Goal: Information Seeking & Learning: Learn about a topic

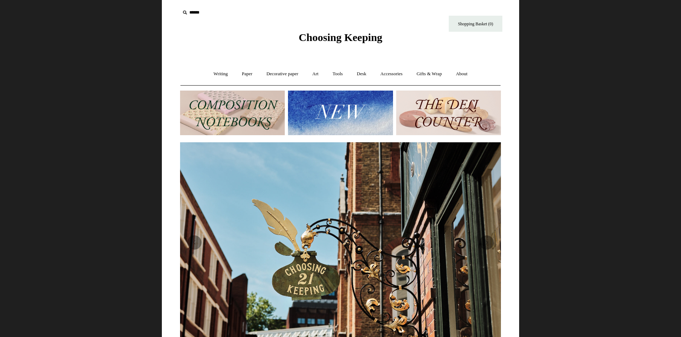
scroll to position [0, 321]
click at [75, 119] on html "Menu Choosing Keeping * Shipping Information Shopping Basket (0) * ⤺ + +" at bounding box center [340, 300] width 681 height 601
click at [329, 39] on span "Choosing Keeping" at bounding box center [340, 37] width 84 height 12
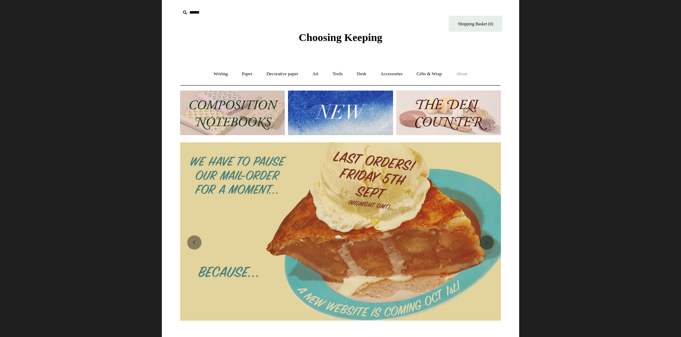
scroll to position [0, 647]
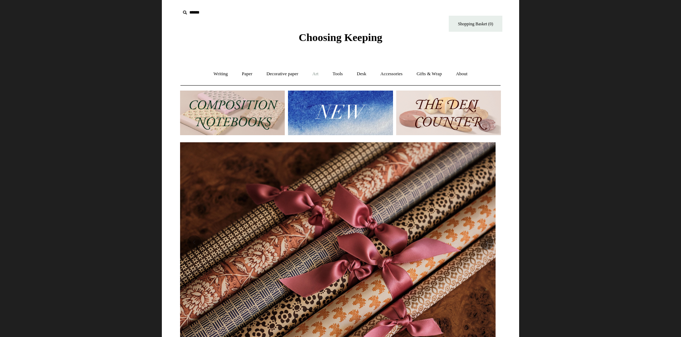
click at [318, 74] on link "Art +" at bounding box center [315, 74] width 19 height 19
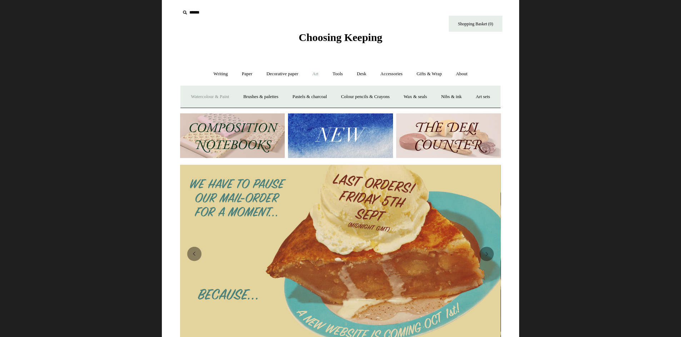
scroll to position [0, 0]
click at [225, 97] on link "Watercolour & Paint" at bounding box center [209, 96] width 51 height 19
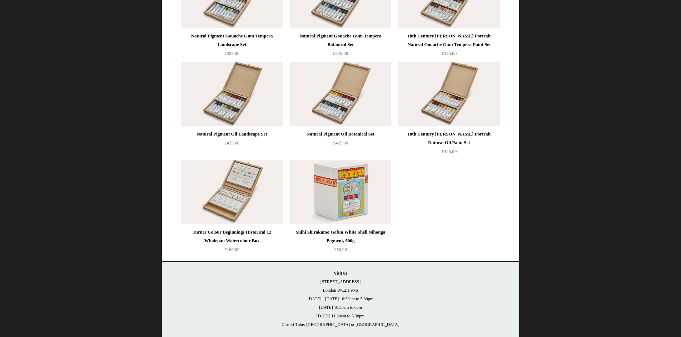
scroll to position [1428, 0]
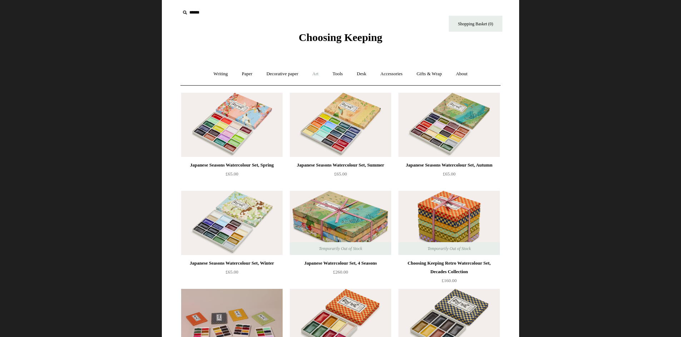
click at [311, 72] on link "Art +" at bounding box center [315, 74] width 19 height 19
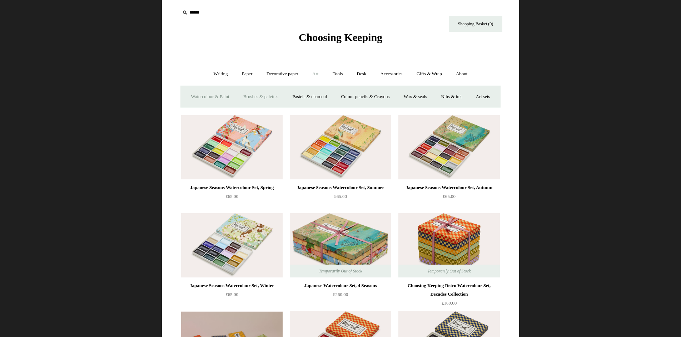
click at [278, 95] on link "Brushes & palettes" at bounding box center [261, 96] width 48 height 19
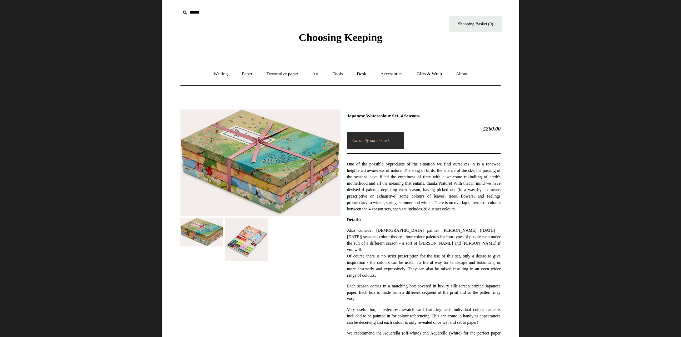
click at [246, 251] on img at bounding box center [246, 239] width 43 height 43
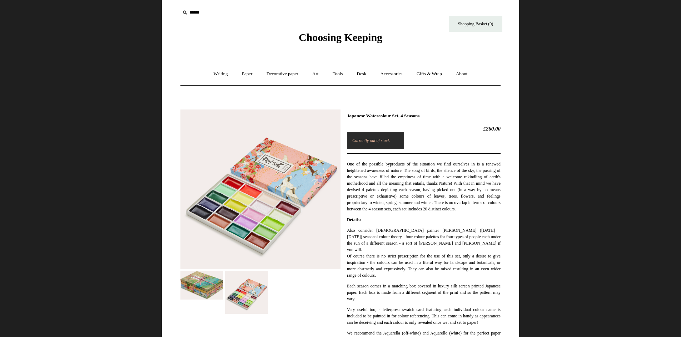
click at [256, 224] on img at bounding box center [260, 190] width 160 height 160
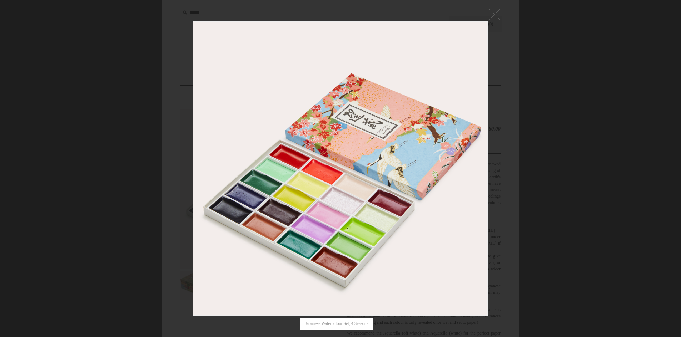
click at [608, 209] on div at bounding box center [340, 334] width 681 height 669
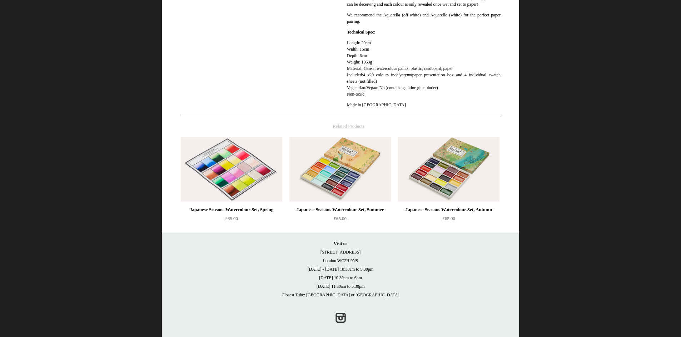
scroll to position [321, 0]
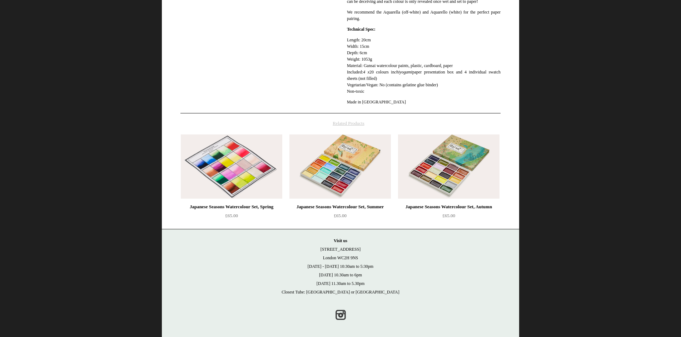
click at [255, 192] on img at bounding box center [231, 167] width 101 height 64
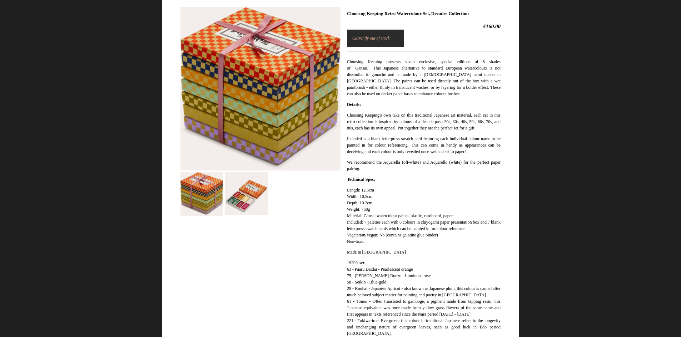
scroll to position [107, 0]
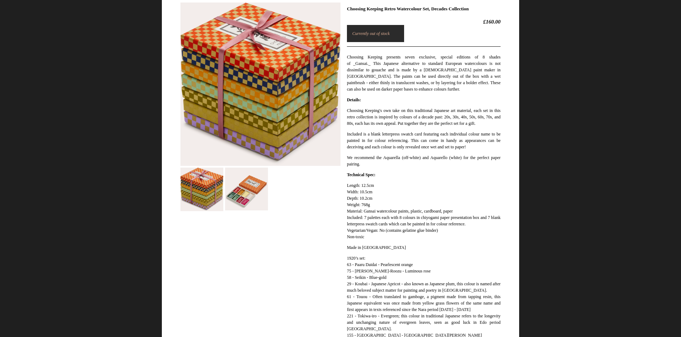
click at [255, 192] on img at bounding box center [246, 189] width 43 height 43
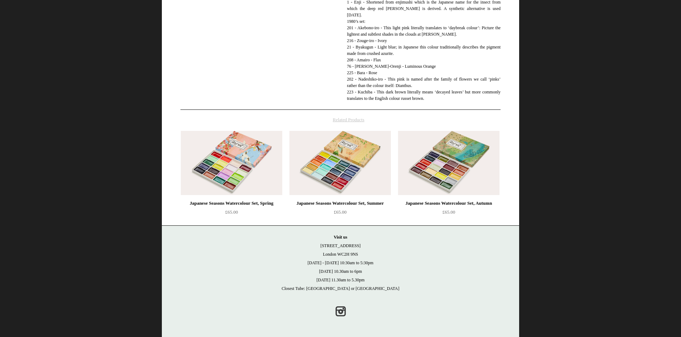
scroll to position [901, 0]
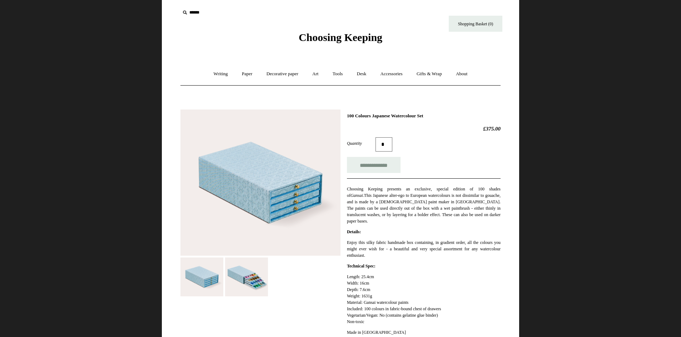
click at [238, 273] on img at bounding box center [246, 277] width 43 height 39
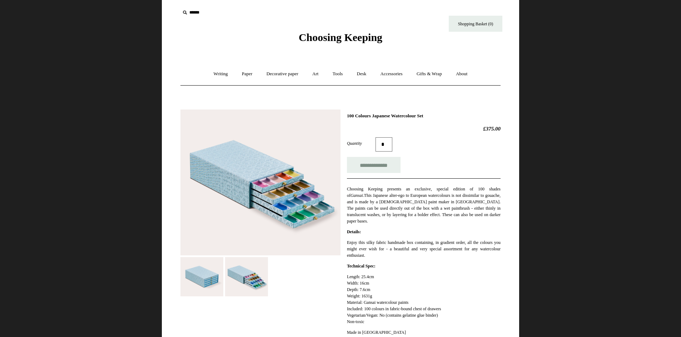
click at [263, 212] on img at bounding box center [260, 183] width 160 height 146
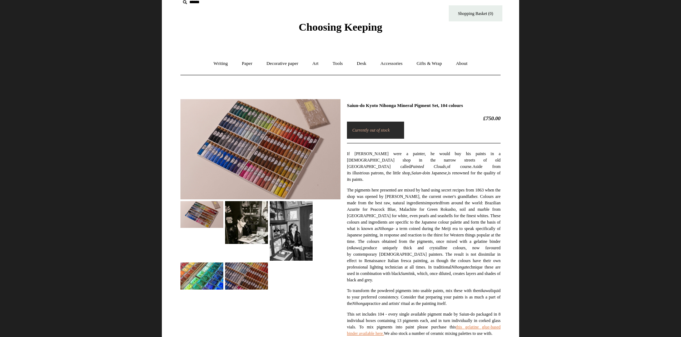
scroll to position [36, 0]
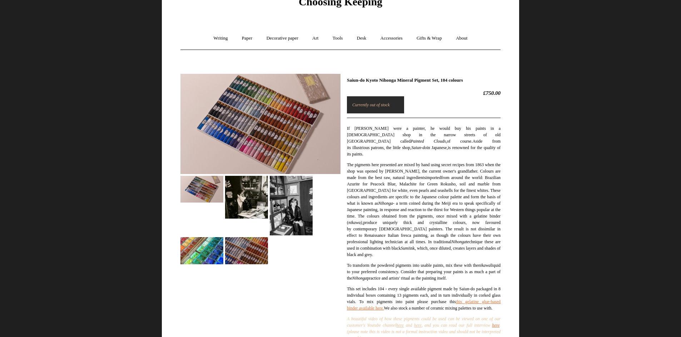
click at [256, 125] on img at bounding box center [260, 124] width 160 height 100
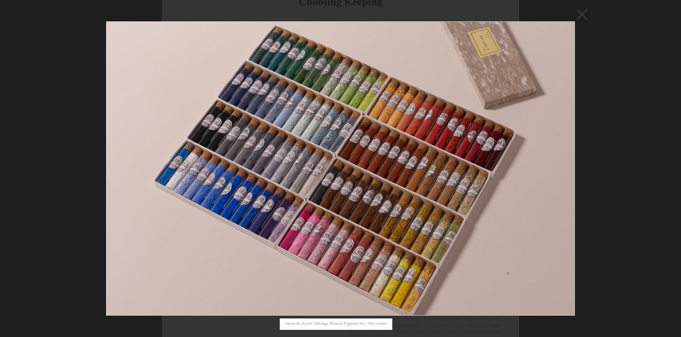
click at [642, 143] on div at bounding box center [340, 316] width 681 height 705
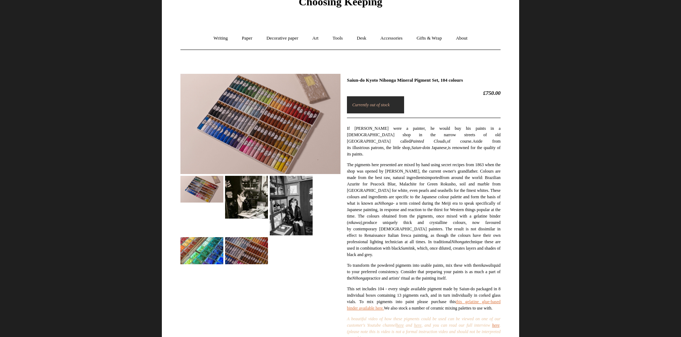
click at [231, 254] on img at bounding box center [246, 250] width 43 height 27
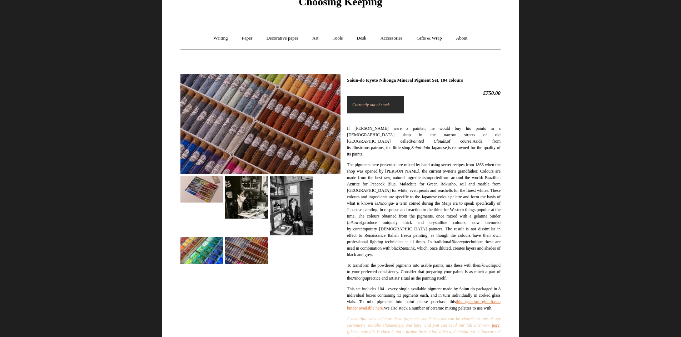
click at [204, 255] on img at bounding box center [201, 250] width 43 height 27
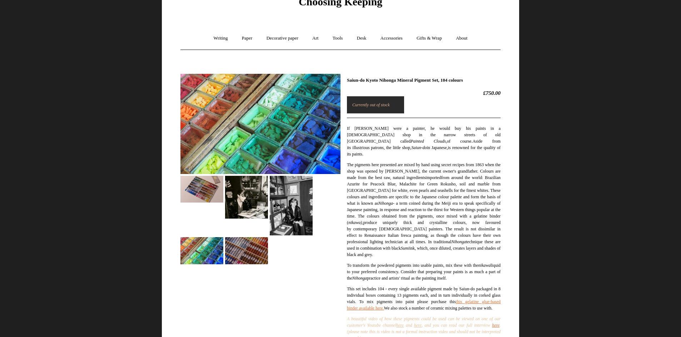
click at [258, 205] on img at bounding box center [246, 197] width 43 height 43
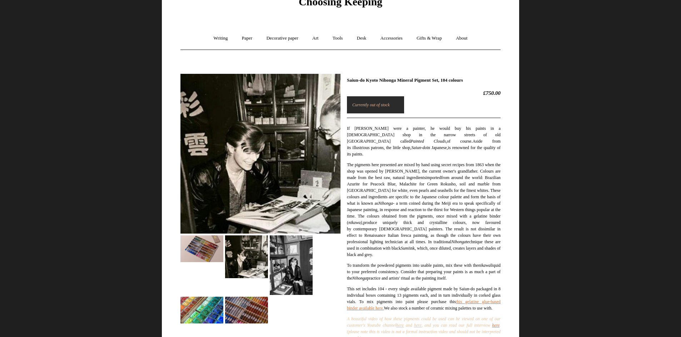
click at [297, 262] on img at bounding box center [291, 266] width 43 height 60
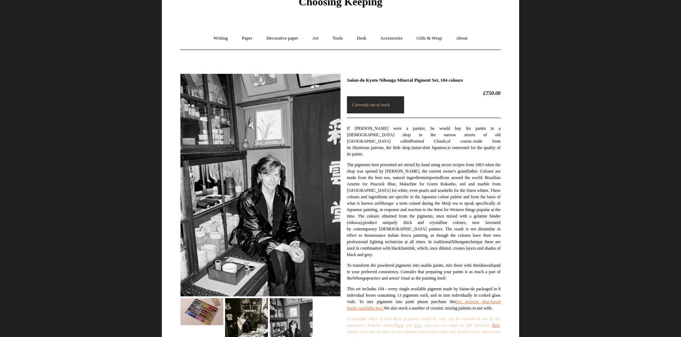
click at [199, 306] on img at bounding box center [201, 311] width 43 height 27
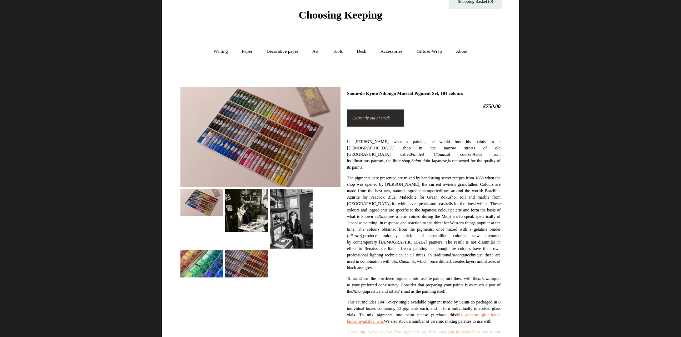
scroll to position [0, 0]
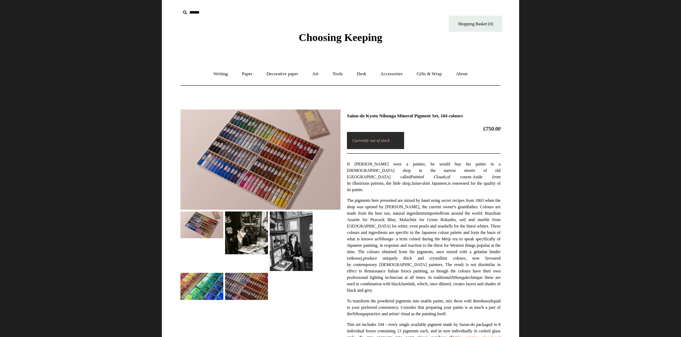
click at [212, 292] on img at bounding box center [201, 286] width 43 height 27
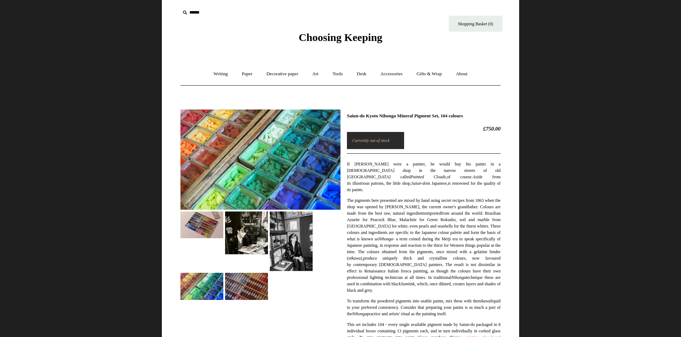
click at [241, 309] on div "Saiun-do Kyoto Nihonga Mineral Pigment Set, 104 colours £750.00 Currently out o…" at bounding box center [340, 287] width 320 height 367
click at [243, 292] on img at bounding box center [246, 286] width 43 height 27
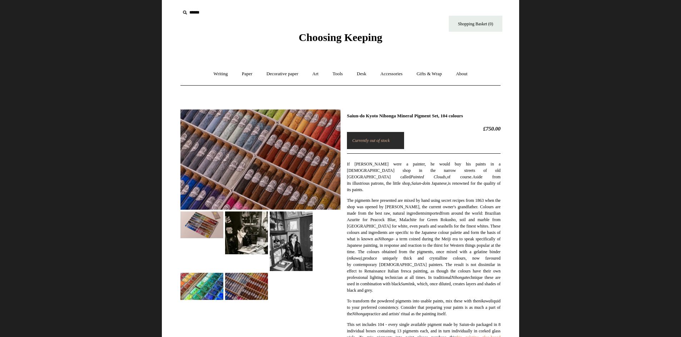
click at [199, 288] on img at bounding box center [201, 286] width 43 height 27
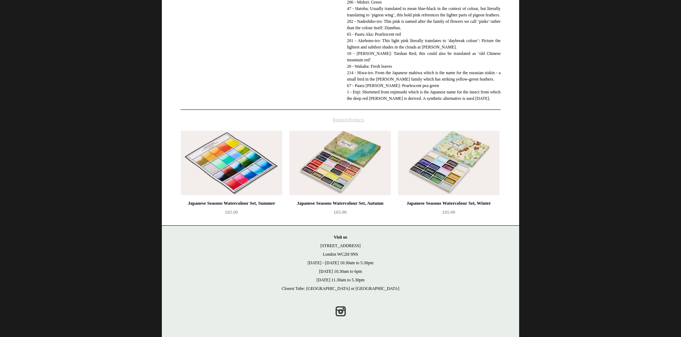
scroll to position [627, 0]
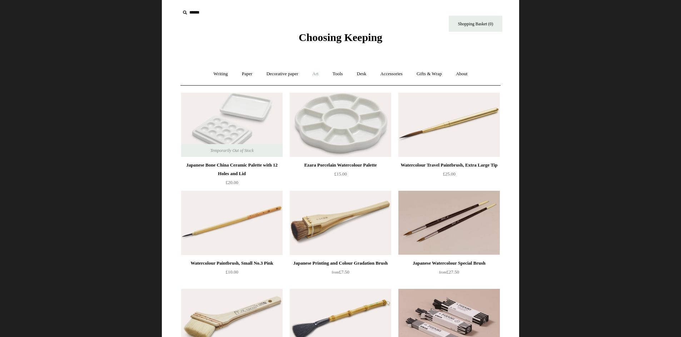
click at [313, 73] on link "Art +" at bounding box center [315, 74] width 19 height 19
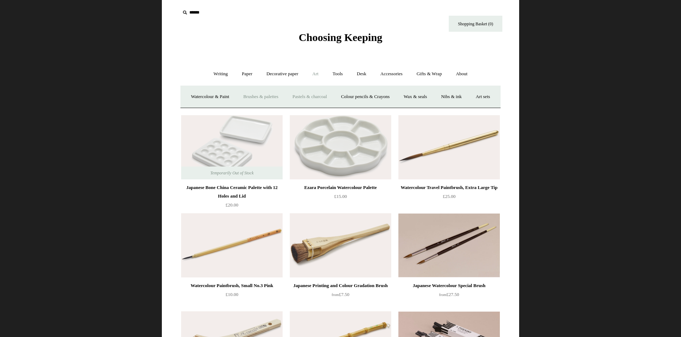
click at [330, 98] on link "Pastels & charcoal" at bounding box center [309, 96] width 47 height 19
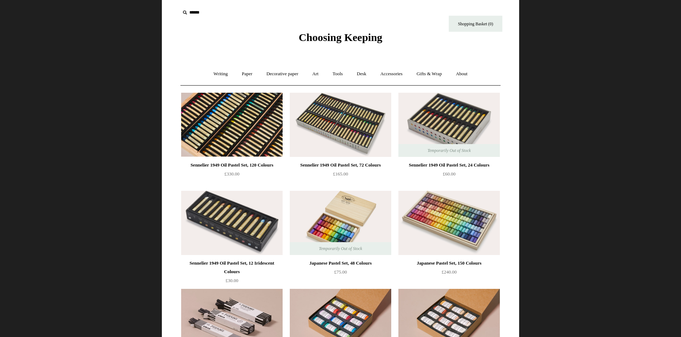
click at [240, 138] on img at bounding box center [231, 125] width 101 height 64
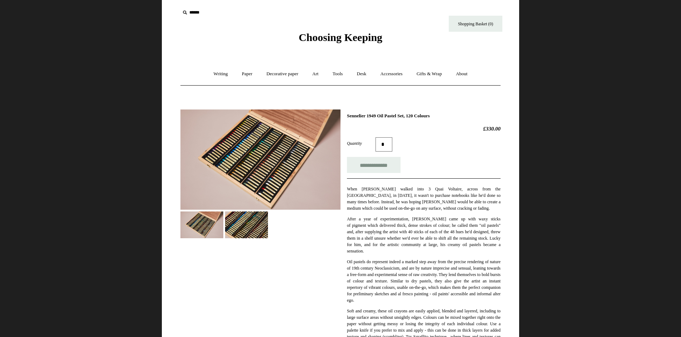
click at [260, 161] on img at bounding box center [260, 160] width 160 height 100
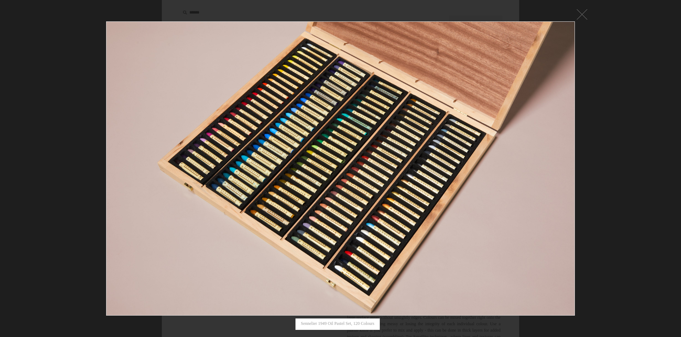
click at [599, 189] on div at bounding box center [340, 333] width 681 height 666
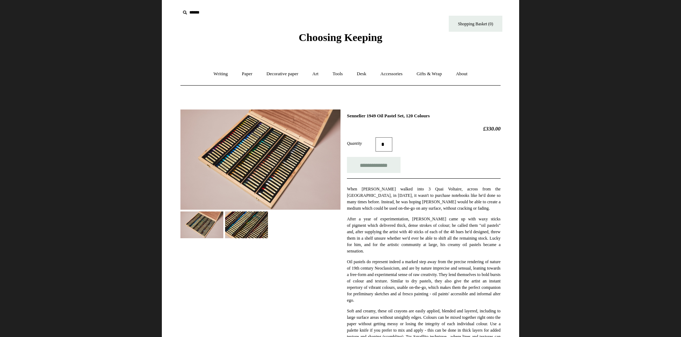
click at [200, 220] on img at bounding box center [201, 225] width 43 height 27
click at [223, 216] on img at bounding box center [201, 225] width 43 height 27
click at [260, 219] on img at bounding box center [246, 225] width 43 height 27
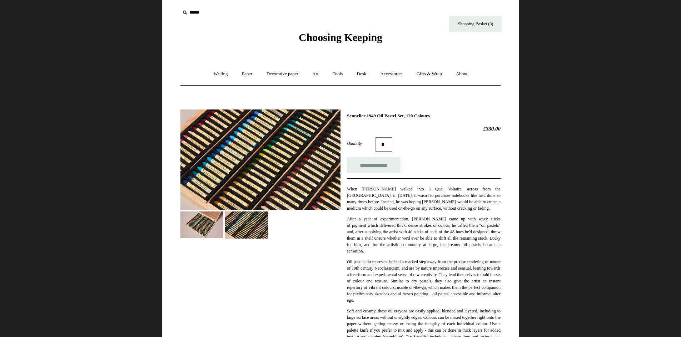
click at [291, 152] on img at bounding box center [260, 160] width 160 height 101
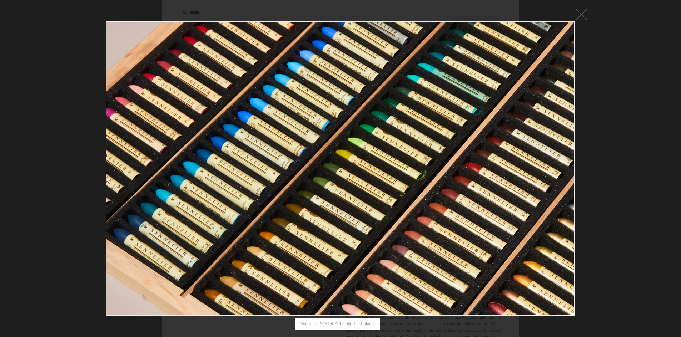
click at [650, 155] on div at bounding box center [340, 333] width 681 height 666
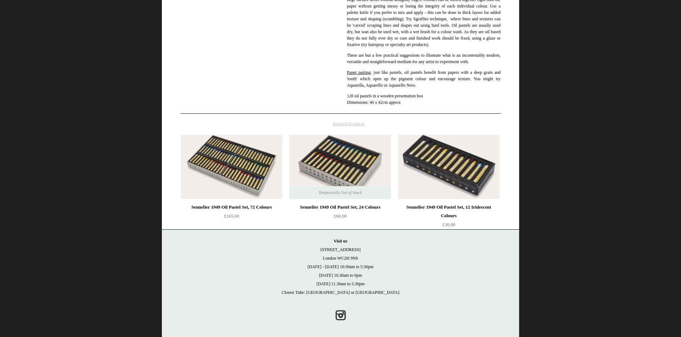
scroll to position [329, 0]
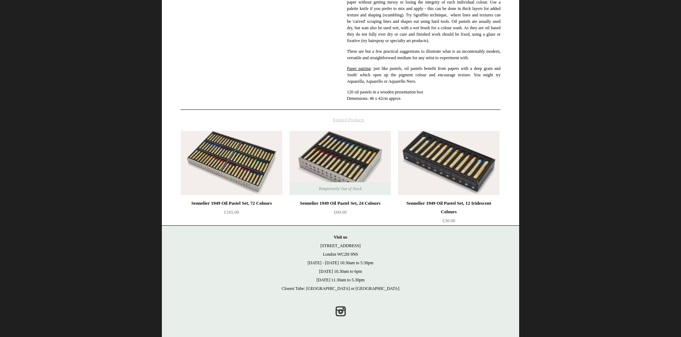
click at [319, 157] on img at bounding box center [339, 163] width 101 height 64
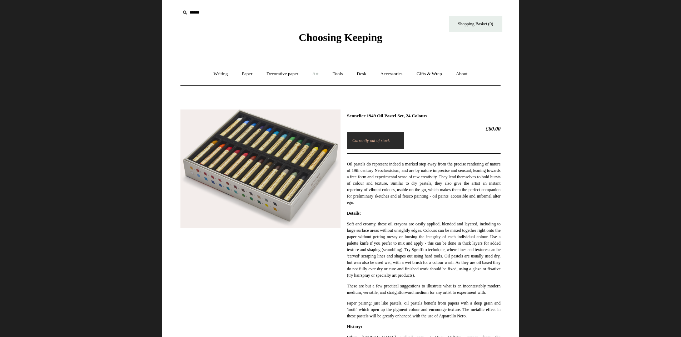
click at [315, 73] on link "Art +" at bounding box center [315, 74] width 19 height 19
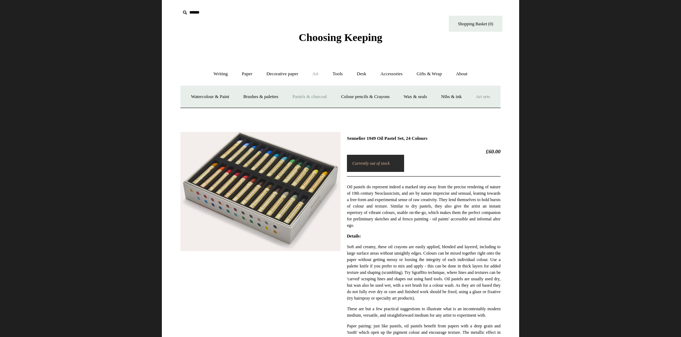
click at [469, 106] on link "Art sets" at bounding box center [482, 96] width 27 height 19
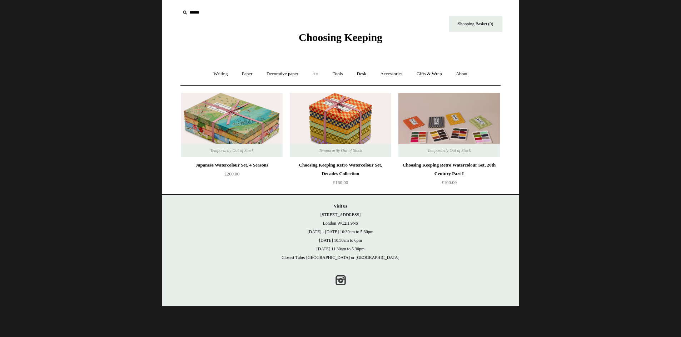
click at [318, 74] on link "Art +" at bounding box center [315, 74] width 19 height 19
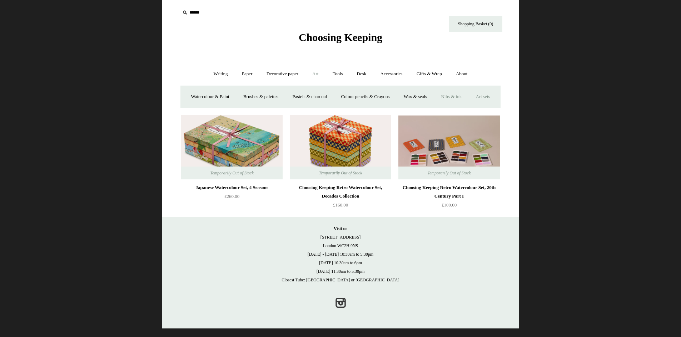
click at [468, 96] on link "Nibs & ink" at bounding box center [451, 96] width 34 height 19
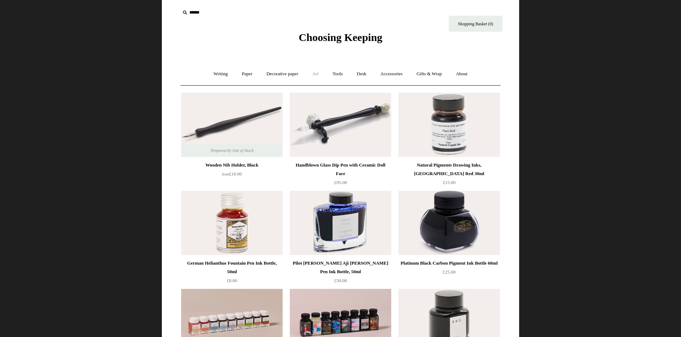
click at [315, 73] on link "Art +" at bounding box center [315, 74] width 19 height 19
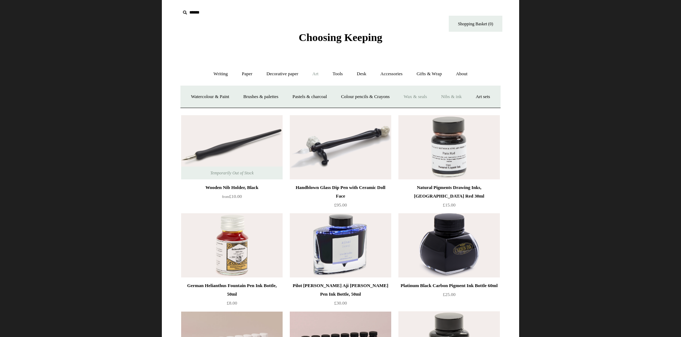
click at [433, 96] on link "Wax & seals" at bounding box center [415, 96] width 36 height 19
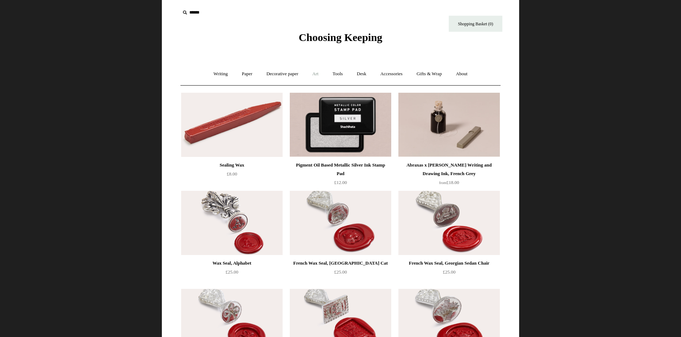
click at [314, 75] on link "Art +" at bounding box center [315, 74] width 19 height 19
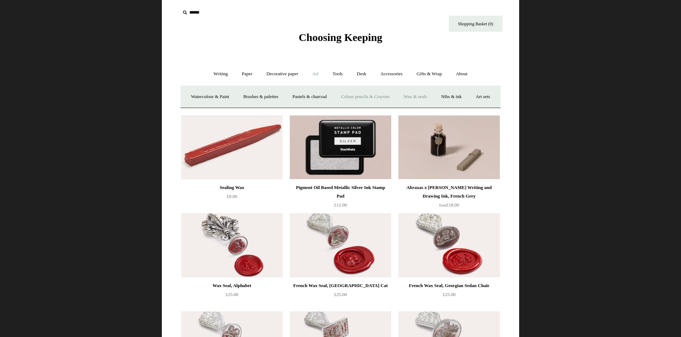
click at [376, 95] on link "Colour pencils & Crayons" at bounding box center [364, 96] width 61 height 19
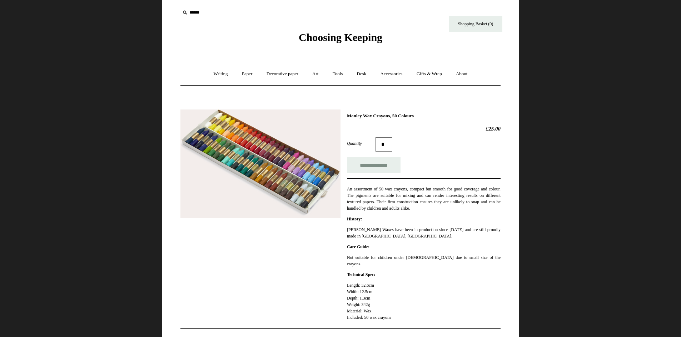
click at [299, 194] on img at bounding box center [260, 164] width 160 height 109
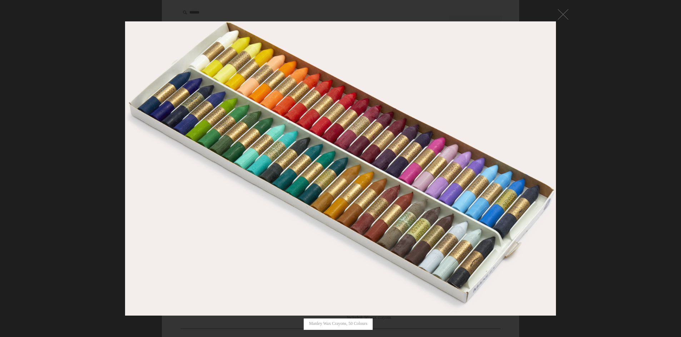
click at [298, 149] on img at bounding box center [340, 169] width 430 height 294
click at [643, 115] on div at bounding box center [340, 275] width 681 height 551
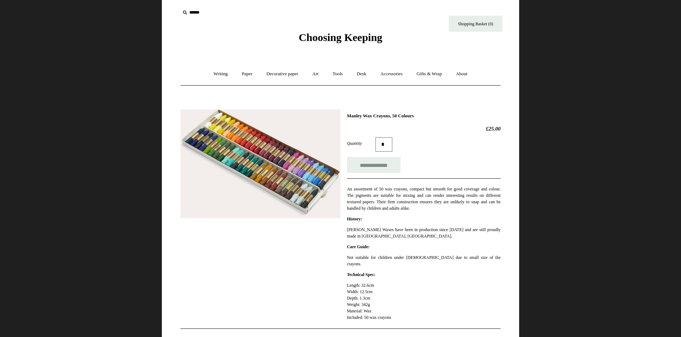
click at [274, 149] on img at bounding box center [260, 164] width 160 height 109
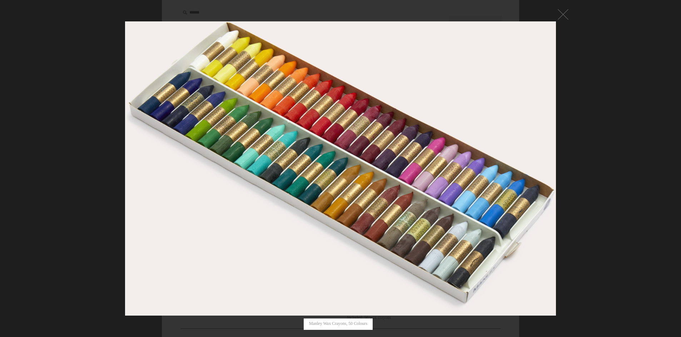
click at [579, 176] on div at bounding box center [340, 275] width 681 height 551
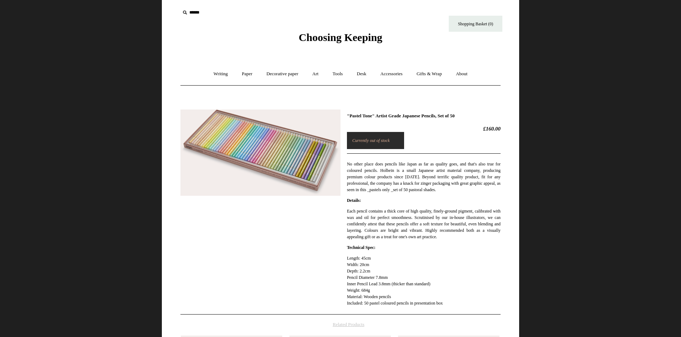
click at [289, 144] on img at bounding box center [260, 153] width 160 height 86
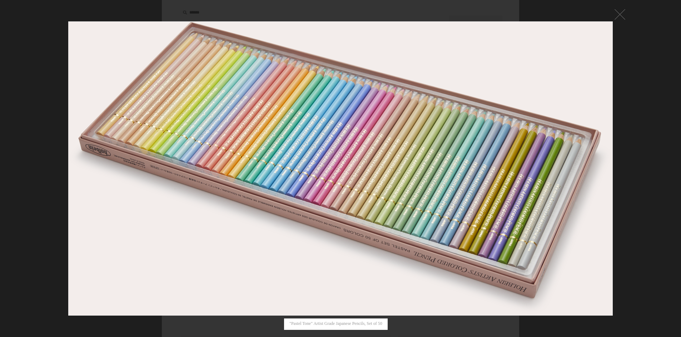
click at [641, 184] on div at bounding box center [340, 274] width 681 height 549
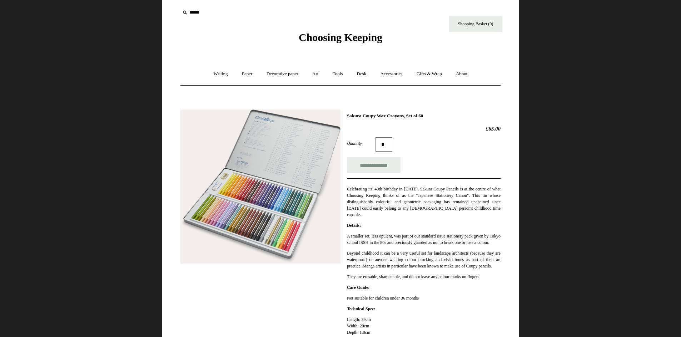
click at [266, 177] on img at bounding box center [260, 187] width 160 height 155
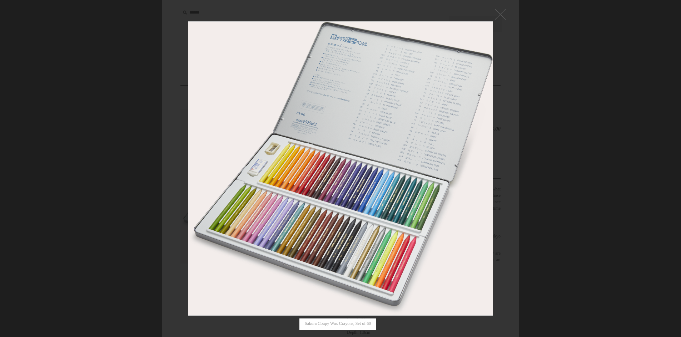
click at [368, 219] on img at bounding box center [340, 169] width 304 height 294
click at [571, 93] on div at bounding box center [340, 310] width 681 height 621
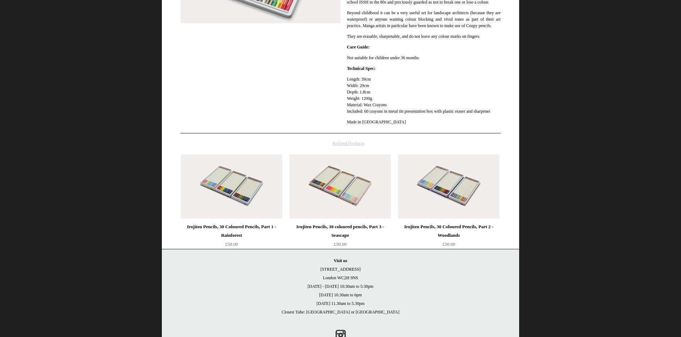
scroll to position [250, 0]
